Goal: Information Seeking & Learning: Learn about a topic

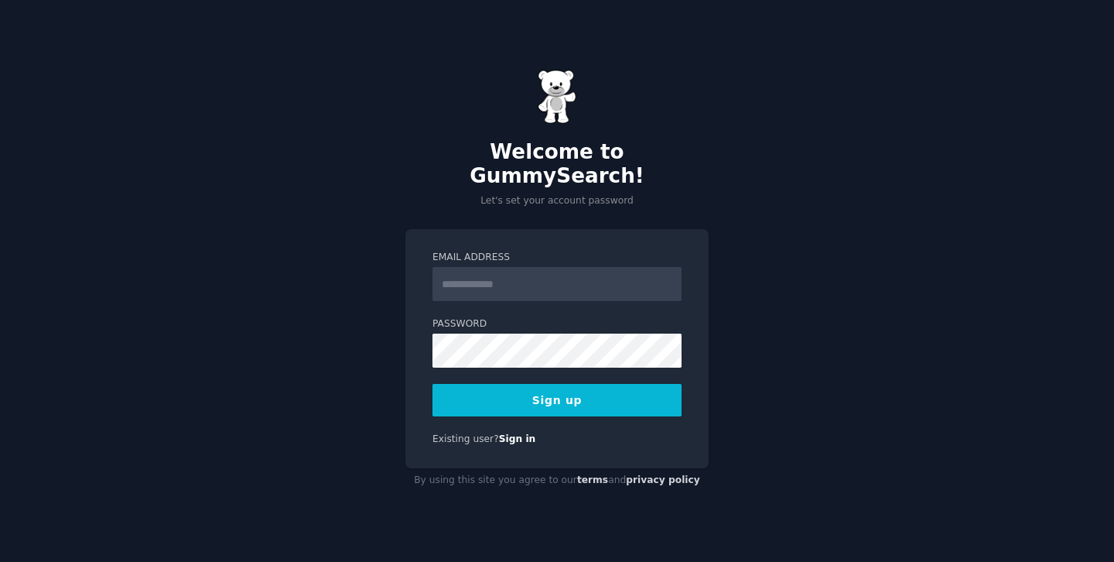
click at [523, 299] on form "Email Address Password Sign up" at bounding box center [557, 334] width 249 height 166
click at [523, 286] on input "Email Address" at bounding box center [557, 284] width 249 height 34
type input "**********"
click at [599, 390] on button "Sign up" at bounding box center [557, 400] width 249 height 32
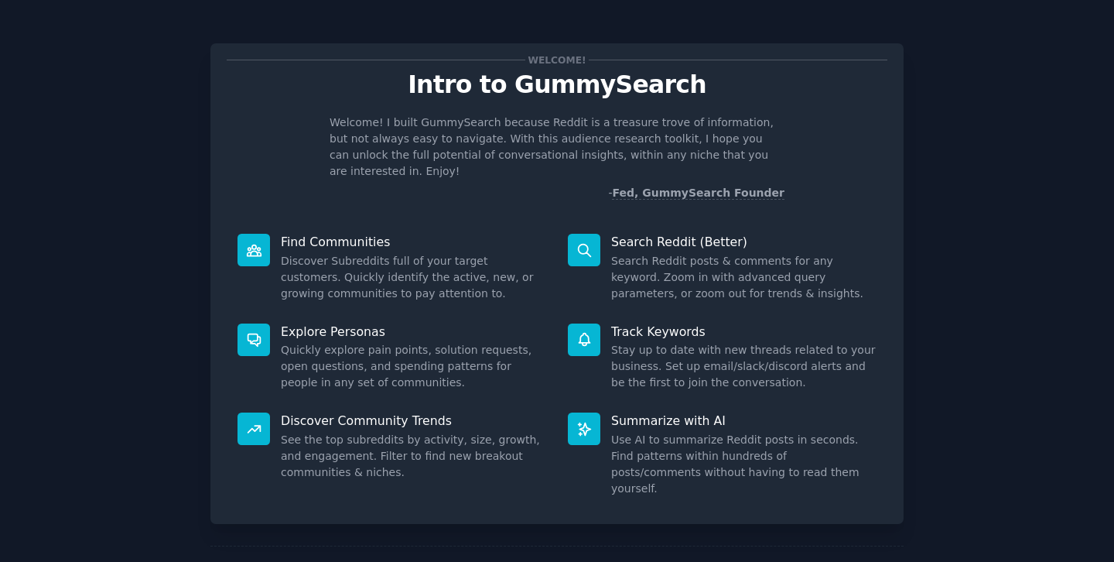
click at [928, 68] on div "Welcome! Intro to GummySearch Welcome! I built GummySearch because Reddit is a …" at bounding box center [557, 319] width 1071 height 595
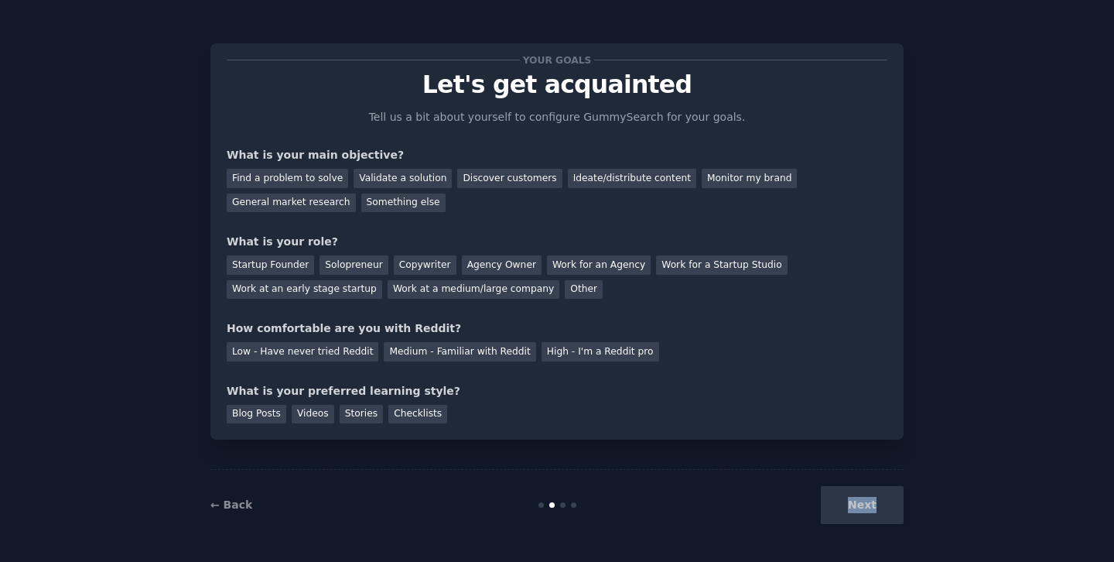
click at [860, 535] on div "← Back Next" at bounding box center [556, 504] width 693 height 71
click at [289, 262] on div "Startup Founder" at bounding box center [270, 264] width 87 height 19
click at [343, 271] on div "Solopreneur" at bounding box center [354, 264] width 68 height 19
click at [854, 508] on div "Next" at bounding box center [787, 505] width 231 height 38
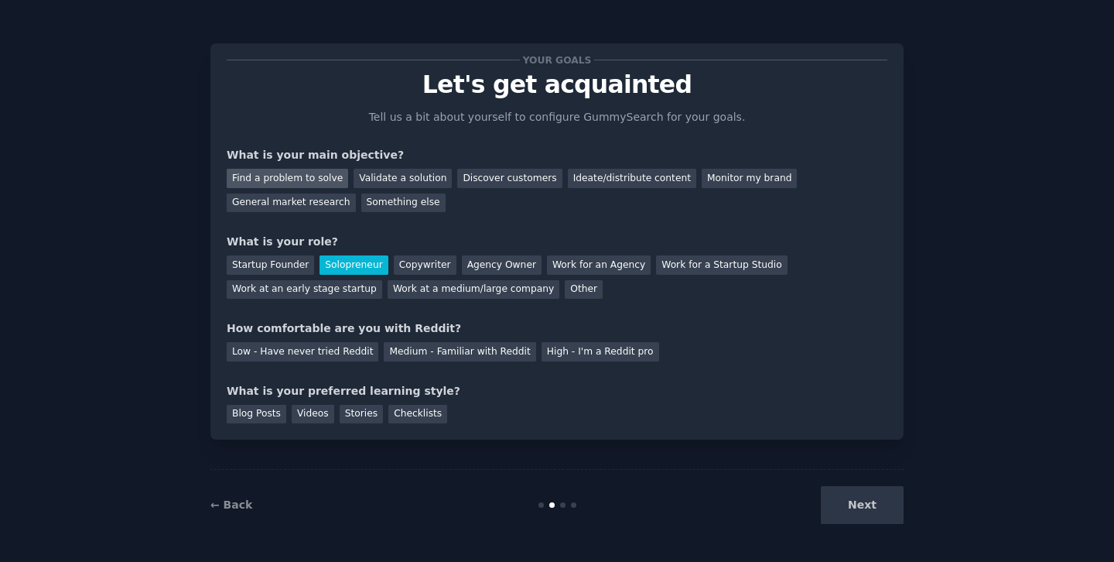
click at [289, 176] on div "Find a problem to solve" at bounding box center [287, 178] width 121 height 19
click at [354, 182] on div "Validate a solution" at bounding box center [403, 178] width 98 height 19
click at [273, 207] on div "General market research" at bounding box center [291, 202] width 129 height 19
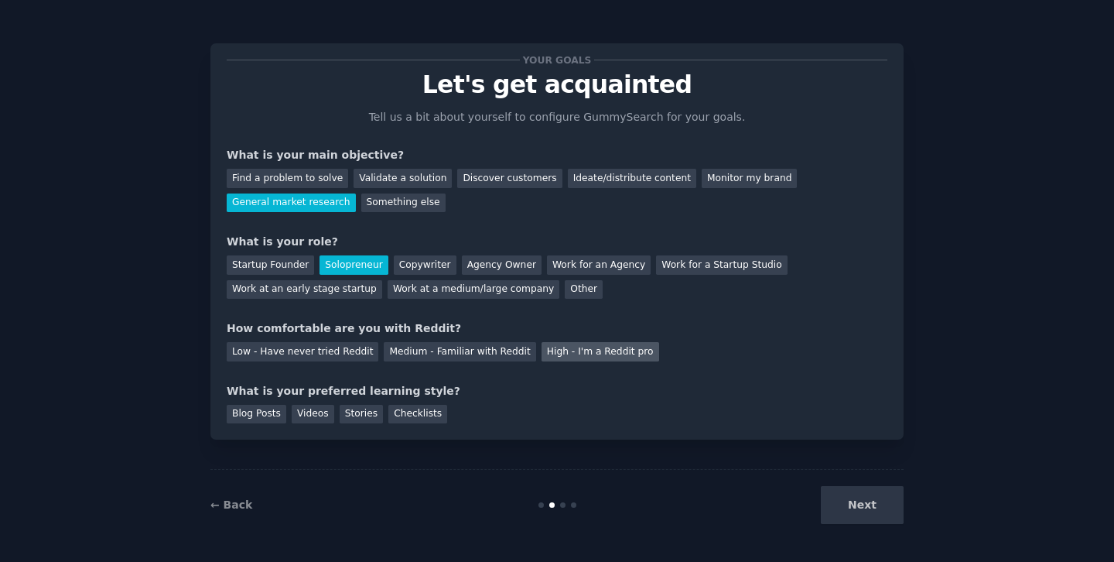
click at [596, 360] on div "High - I'm a Reddit pro" at bounding box center [601, 351] width 118 height 19
click at [257, 415] on div "Blog Posts" at bounding box center [257, 414] width 60 height 19
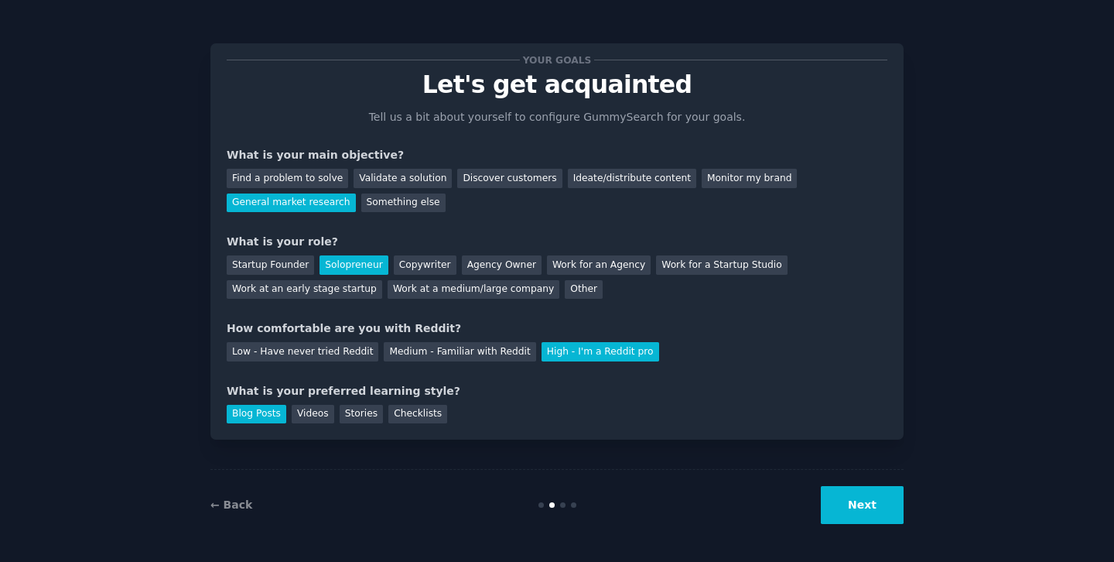
click at [853, 495] on button "Next" at bounding box center [862, 505] width 83 height 38
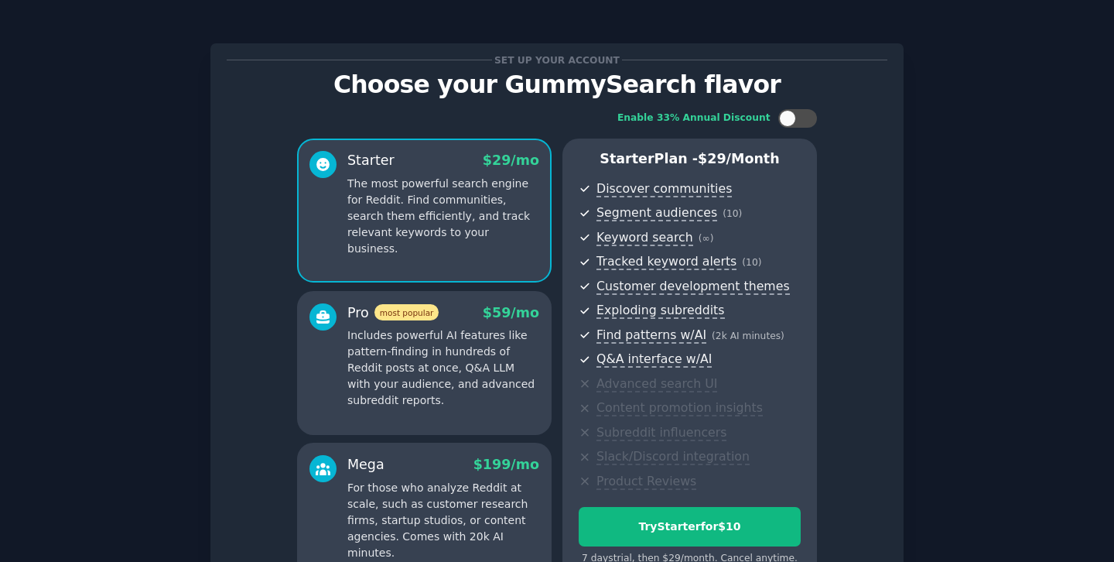
scroll to position [172, 0]
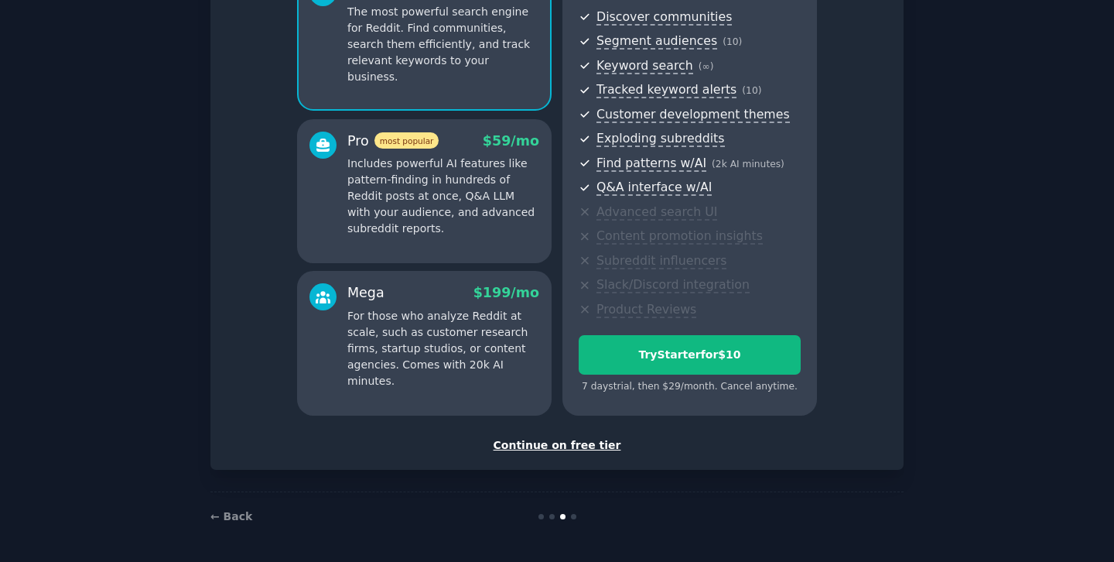
click at [576, 446] on div "Continue on free tier" at bounding box center [557, 445] width 661 height 16
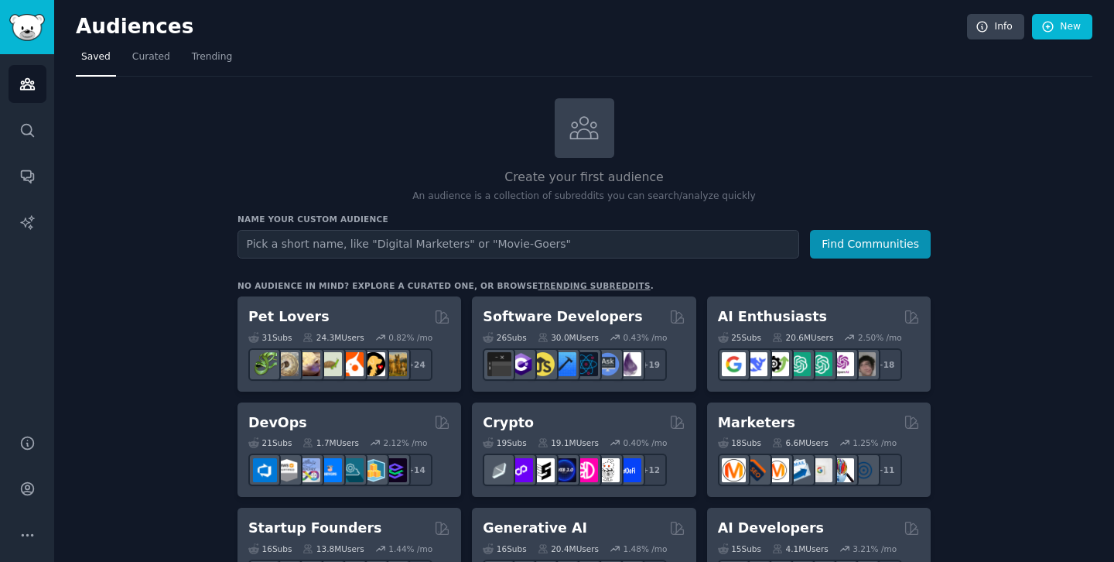
click at [589, 251] on input "text" at bounding box center [519, 244] width 562 height 29
type input "startup marketplace"
click at [810, 230] on button "Find Communities" at bounding box center [870, 244] width 121 height 29
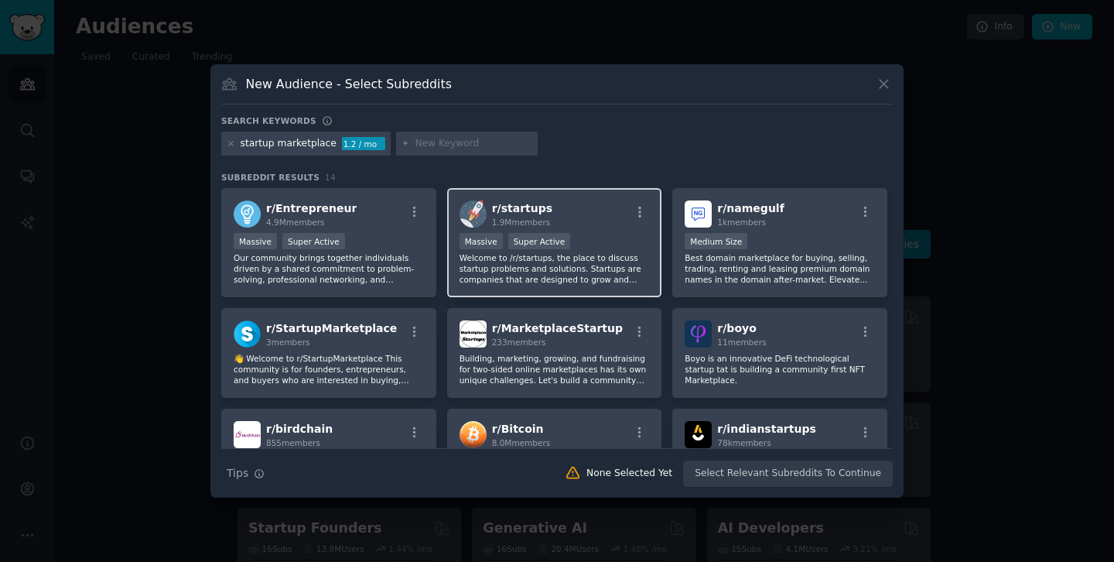
drag, startPoint x: 599, startPoint y: 207, endPoint x: 598, endPoint y: 194, distance: 12.4
click at [598, 194] on div "r/ startups 1.9M members Massive Super Active Welcome to /r/startups, the place…" at bounding box center [554, 242] width 215 height 109
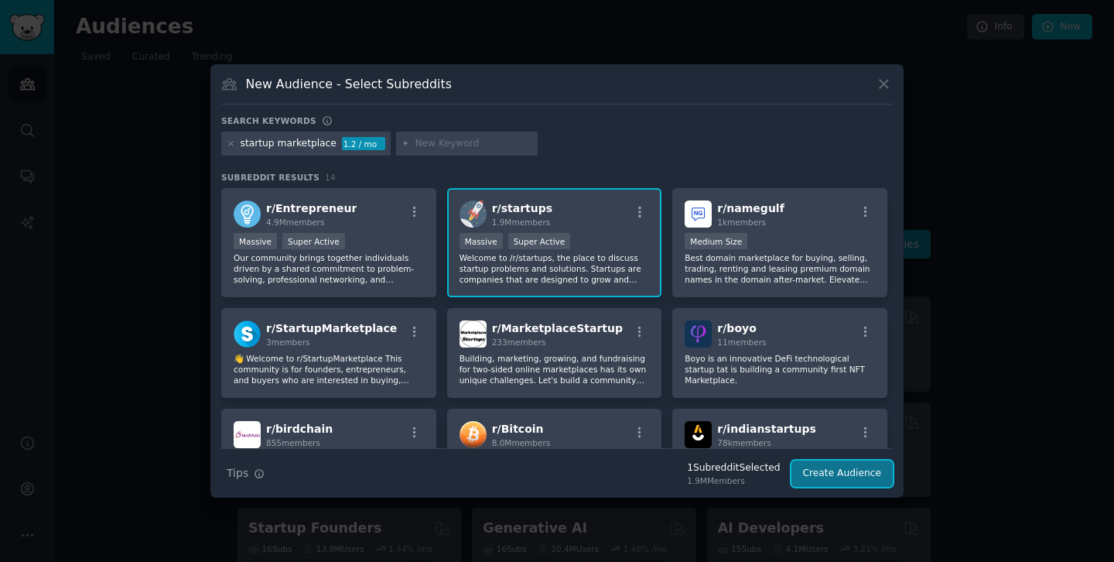
click at [843, 483] on button "Create Audience" at bounding box center [843, 473] width 102 height 26
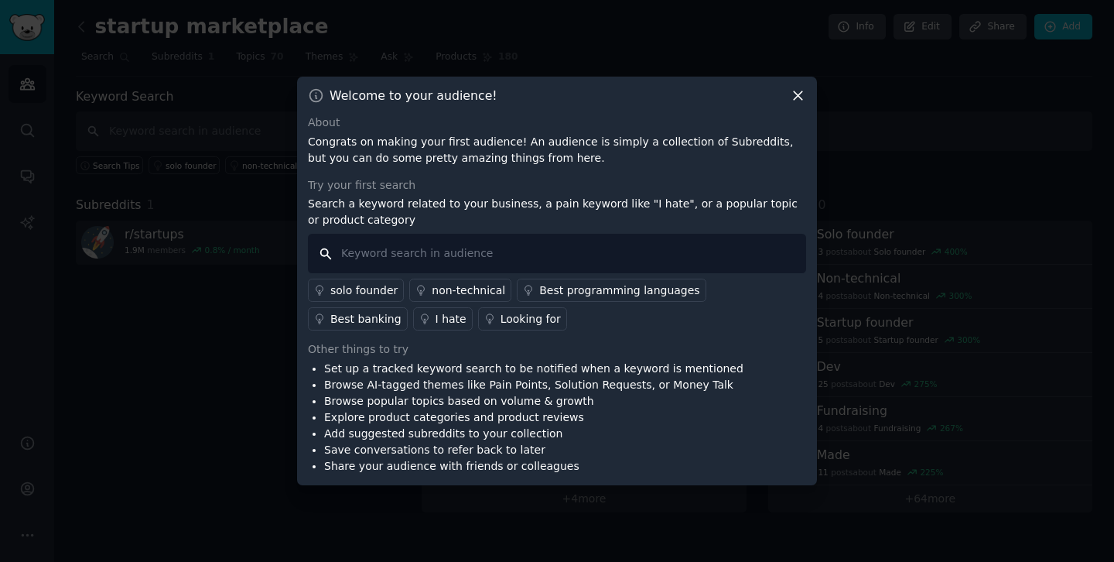
click at [395, 252] on input "text" at bounding box center [557, 253] width 498 height 39
type input "I hate"
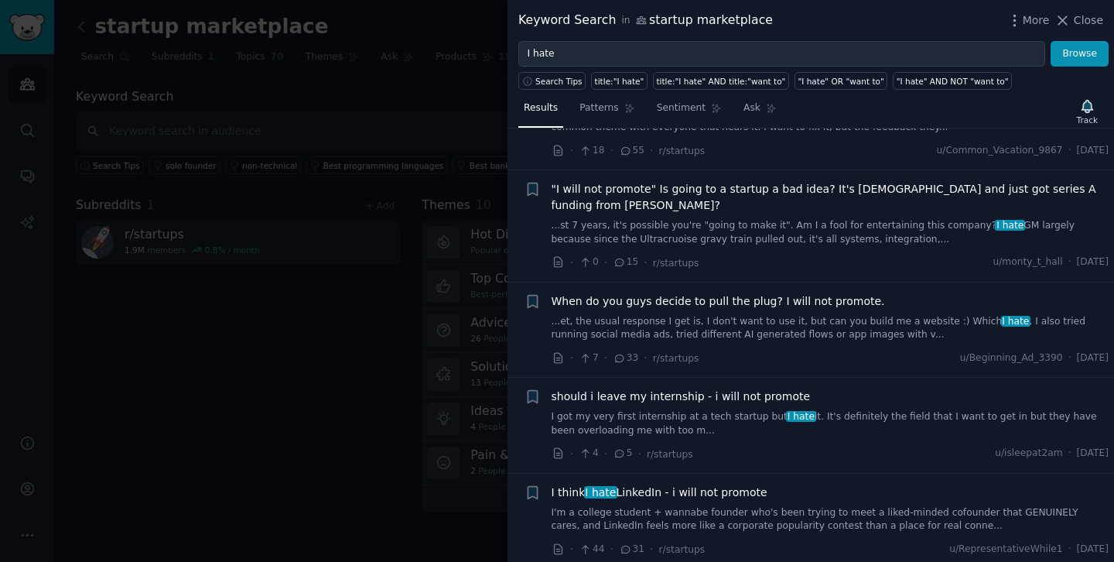
scroll to position [81, 0]
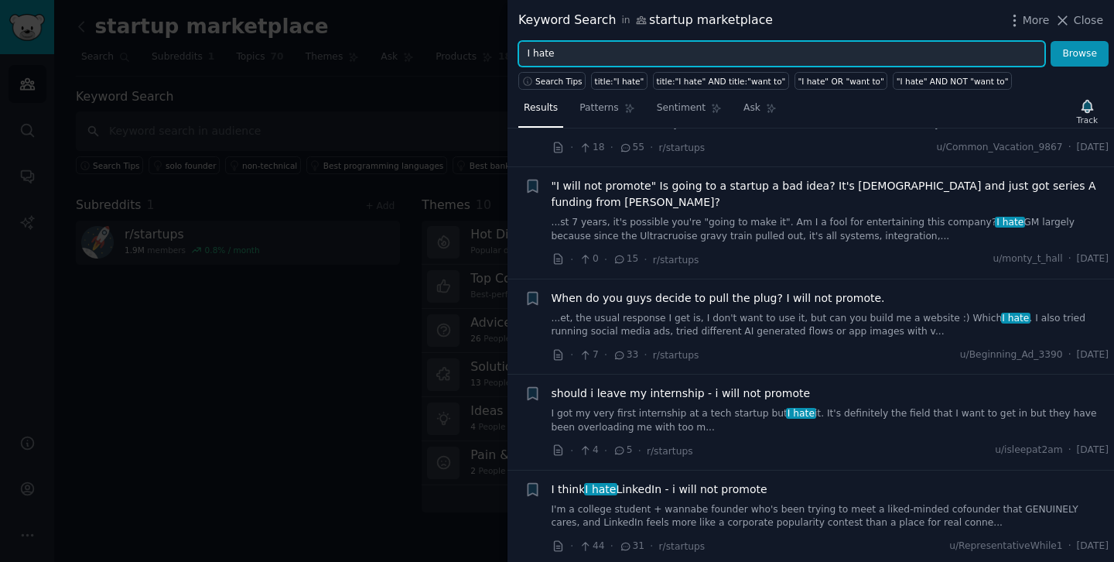
click at [833, 53] on input "I hate" at bounding box center [781, 54] width 527 height 26
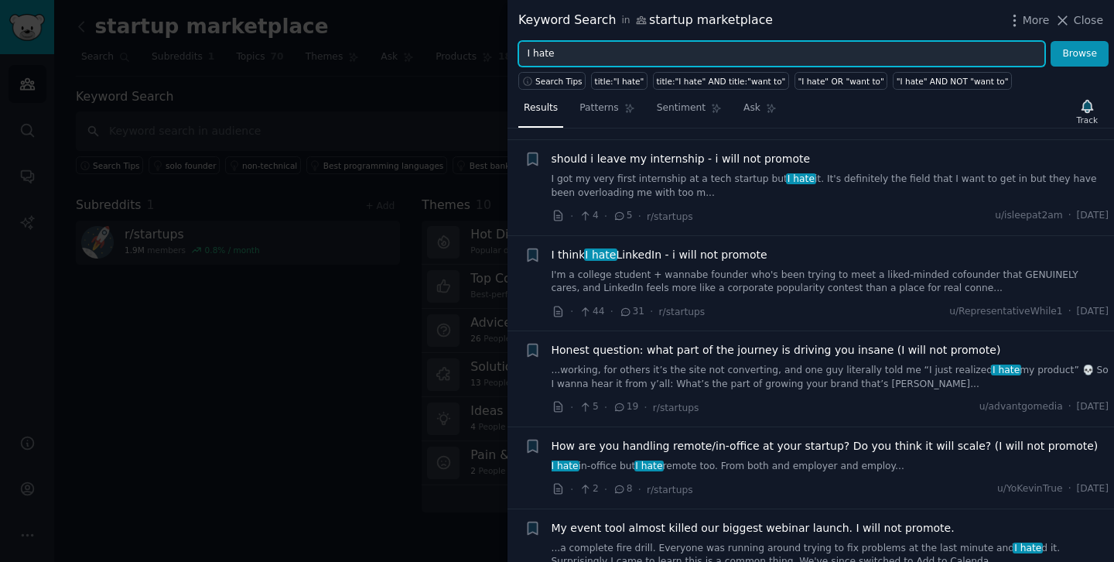
scroll to position [316, 0]
click at [651, 46] on input "I hate" at bounding box center [781, 54] width 527 height 26
click at [633, 55] on input "I hate" at bounding box center [781, 54] width 527 height 26
click at [1051, 41] on button "Browse" at bounding box center [1080, 54] width 58 height 26
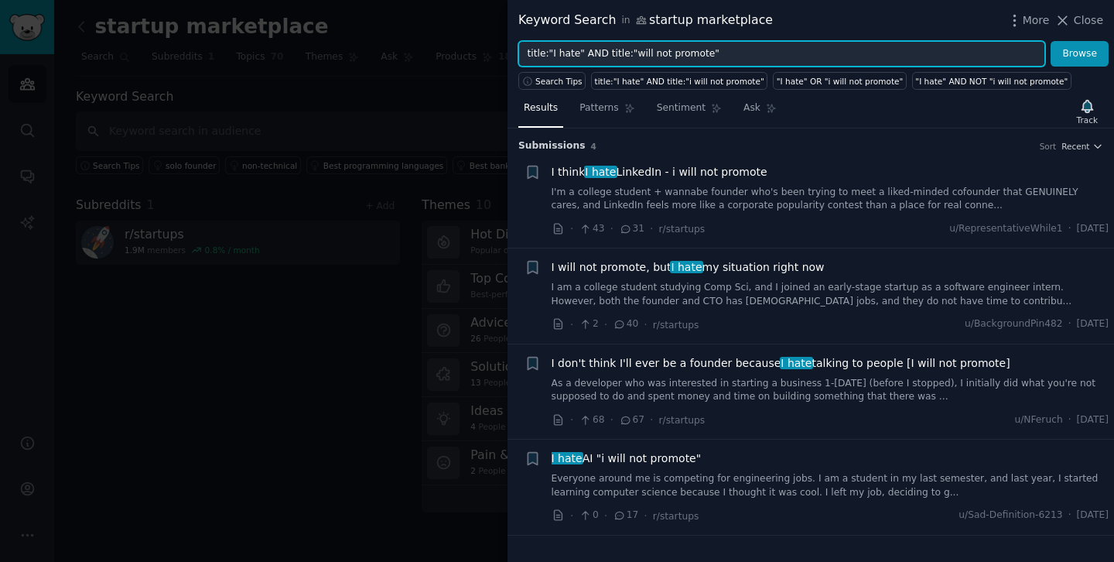
drag, startPoint x: 631, startPoint y: 56, endPoint x: 699, endPoint y: 58, distance: 68.1
click at [699, 58] on input "title:"I hate" AND title:"will not promote"" at bounding box center [781, 54] width 527 height 26
type input "title:"I hate" AND title:"marketplace""
click at [1051, 41] on button "Browse" at bounding box center [1080, 54] width 58 height 26
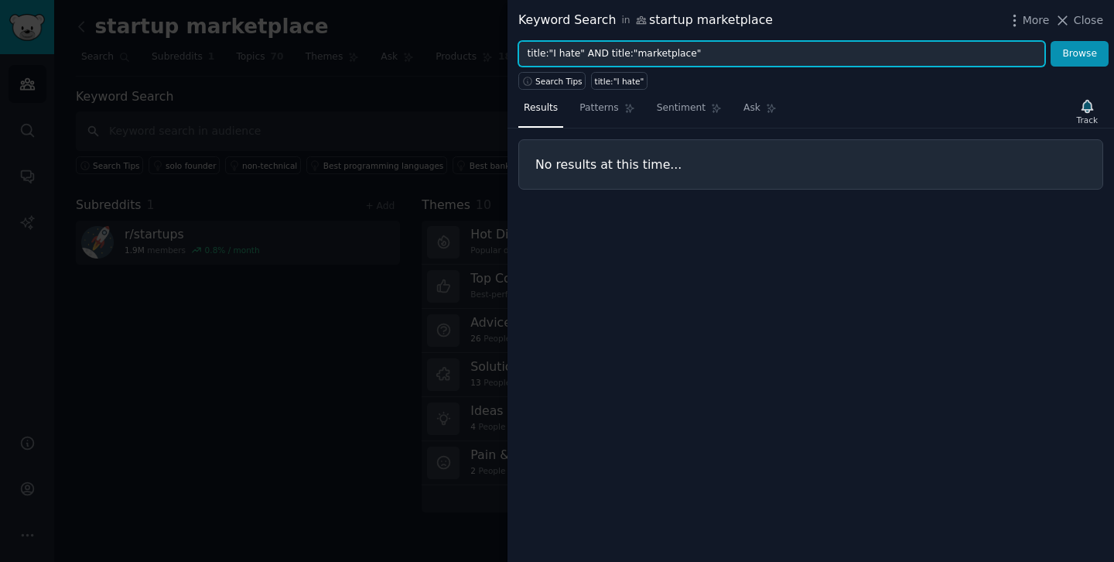
click at [646, 51] on input "title:"I hate" AND title:"marketplace"" at bounding box center [781, 54] width 527 height 26
